Goal: Task Accomplishment & Management: Complete application form

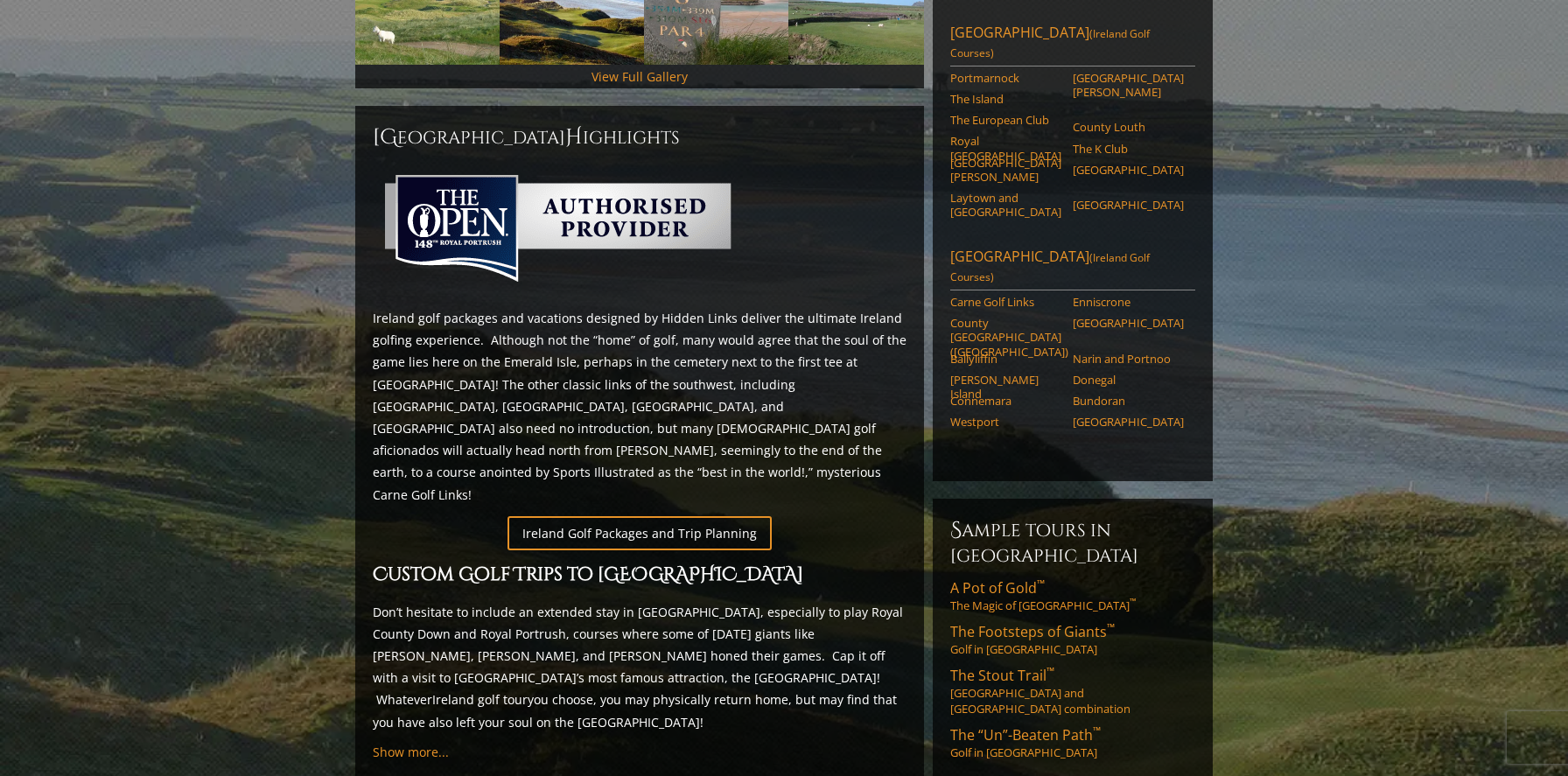
scroll to position [669, 0]
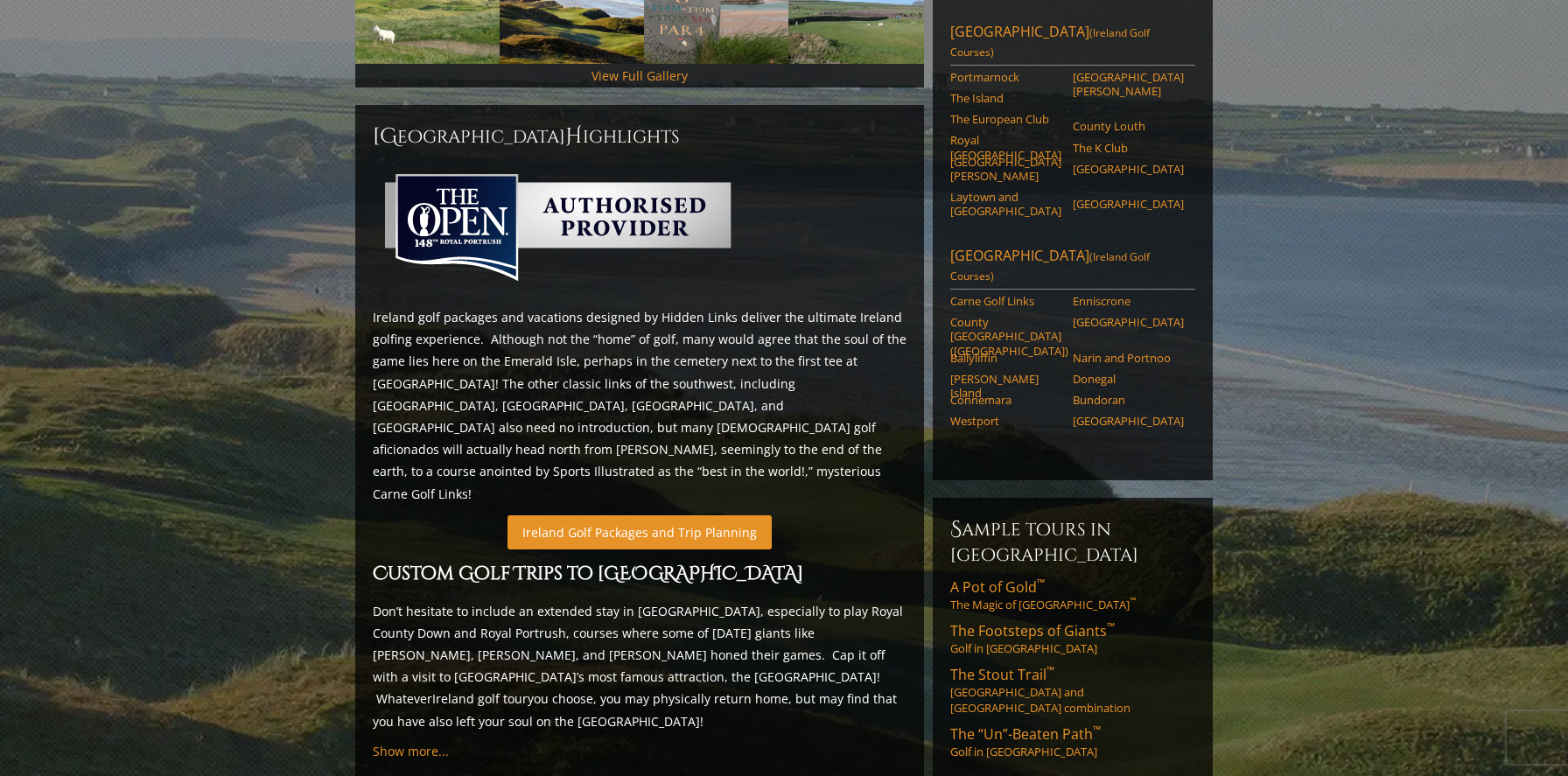
click at [598, 516] on link "Ireland Golf Packages and Trip Planning" at bounding box center [640, 532] width 264 height 34
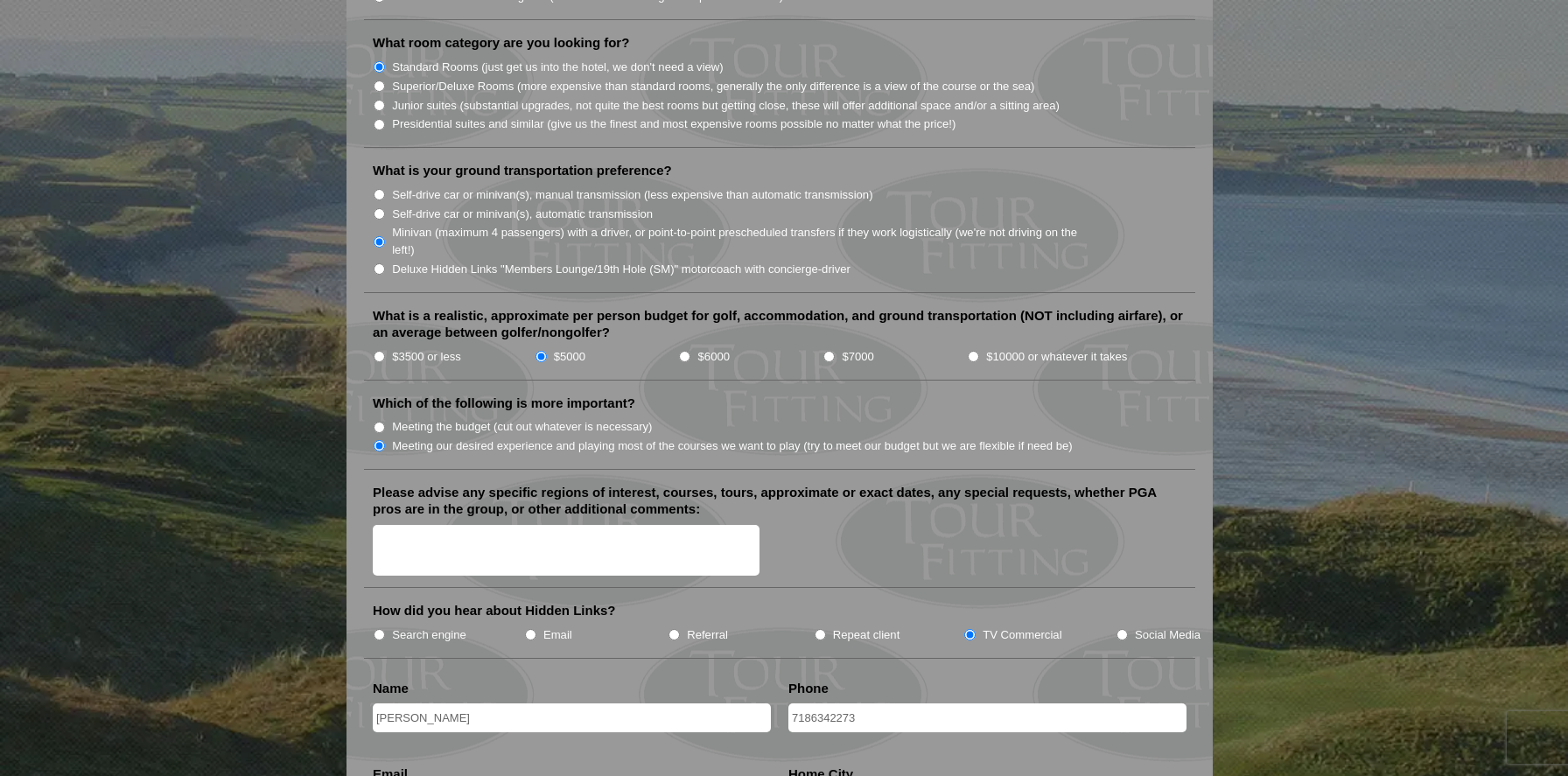
scroll to position [1823, 0]
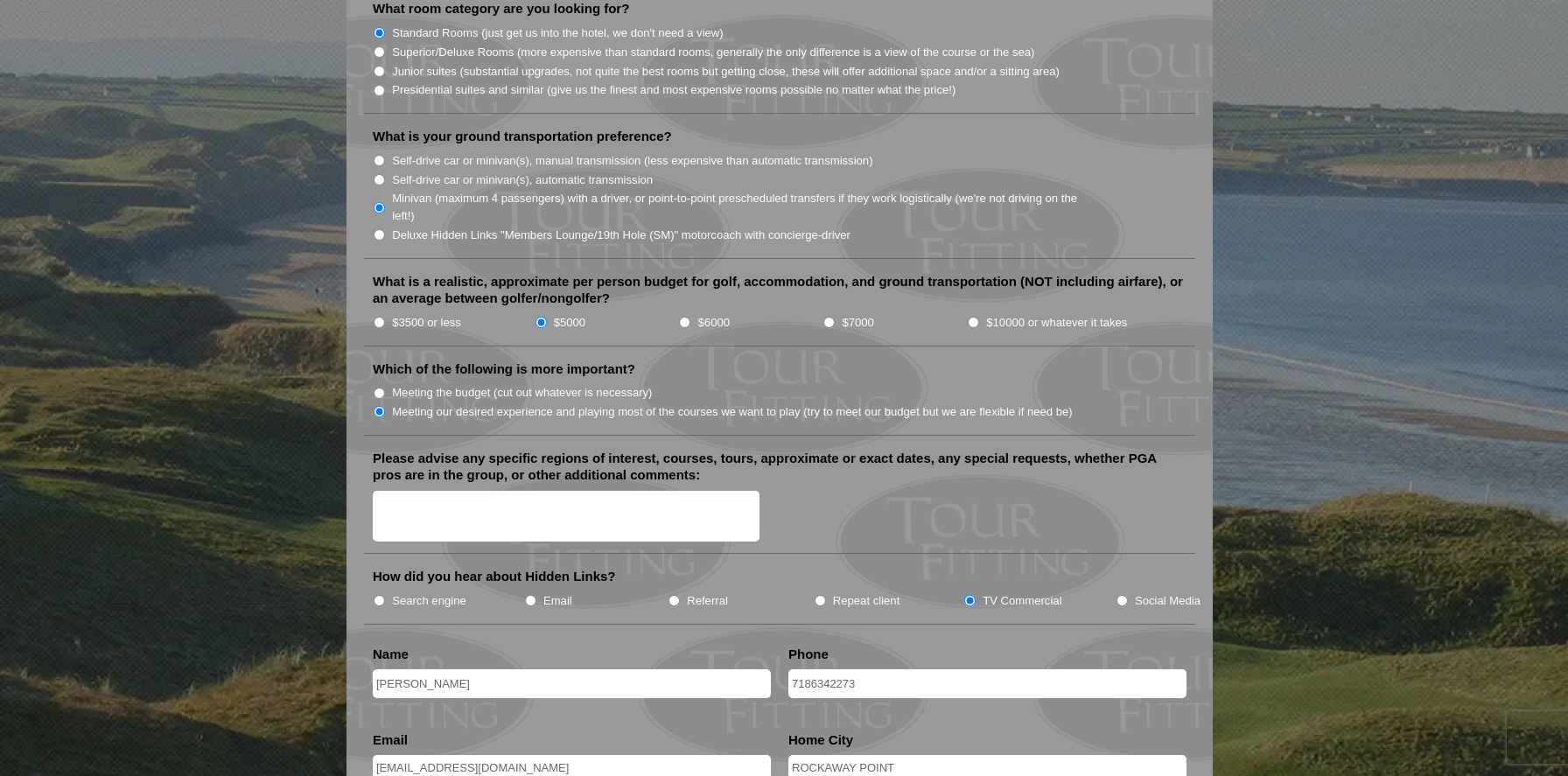
click at [646, 491] on textarea "Please advise any specific regions of interest, courses, tours, approximate or …" at bounding box center [565, 516] width 386 height 52
click at [483, 491] on textarea "nonw" at bounding box center [565, 516] width 386 height 52
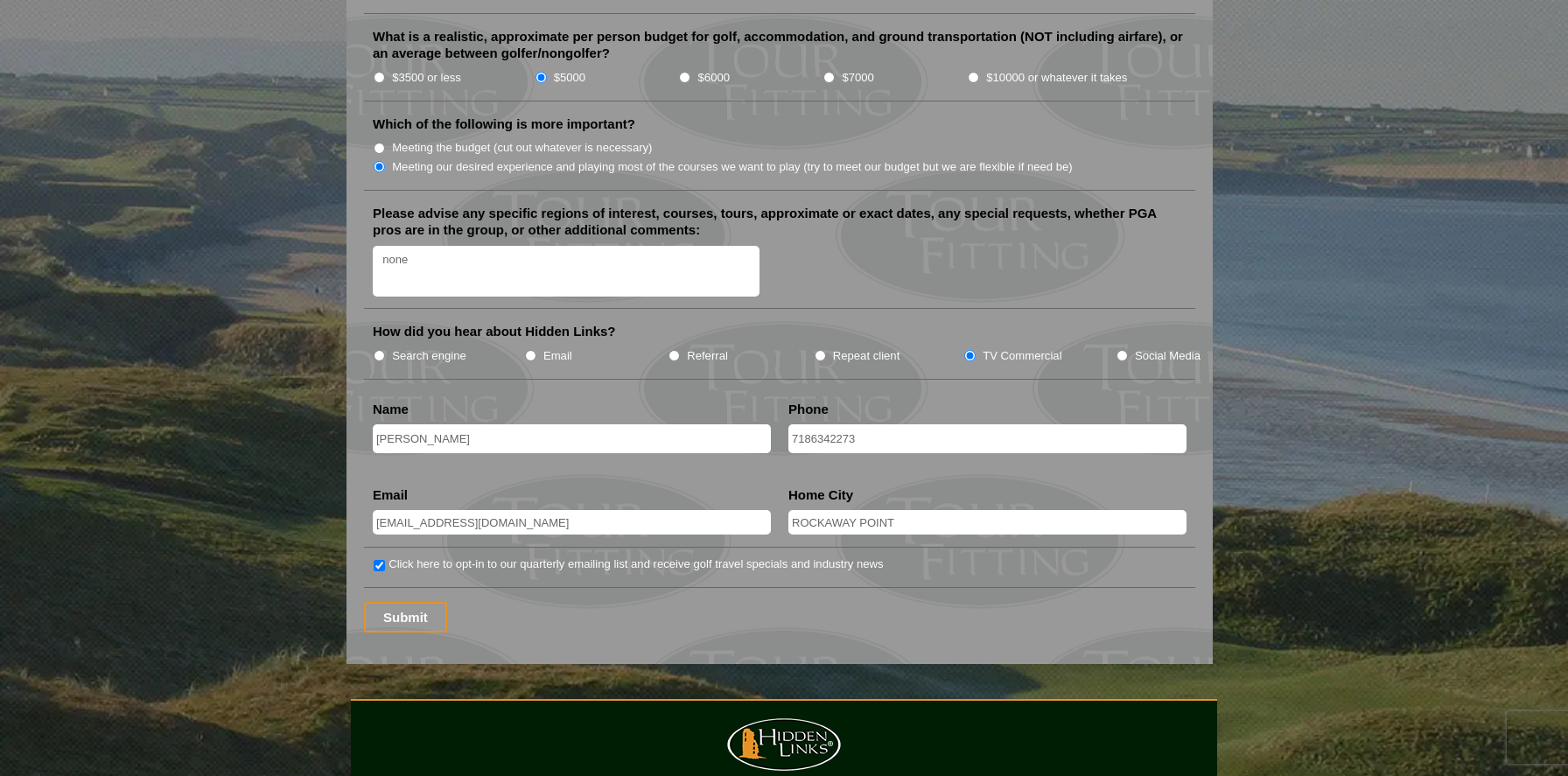
scroll to position [2082, 0]
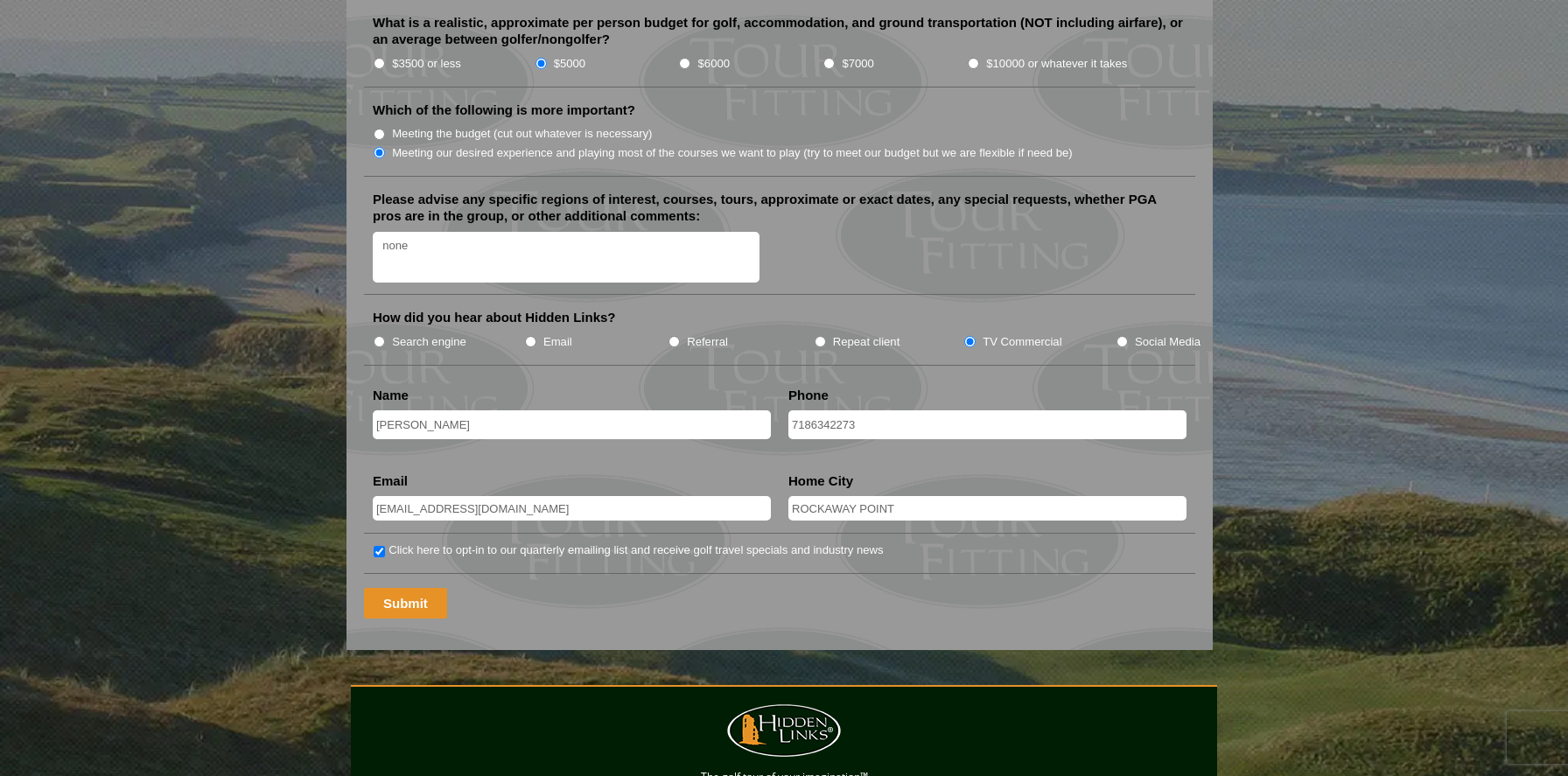
type textarea "none"
click at [411, 588] on input "Submit" at bounding box center [405, 603] width 83 height 30
